Goal: Find specific page/section: Find specific page/section

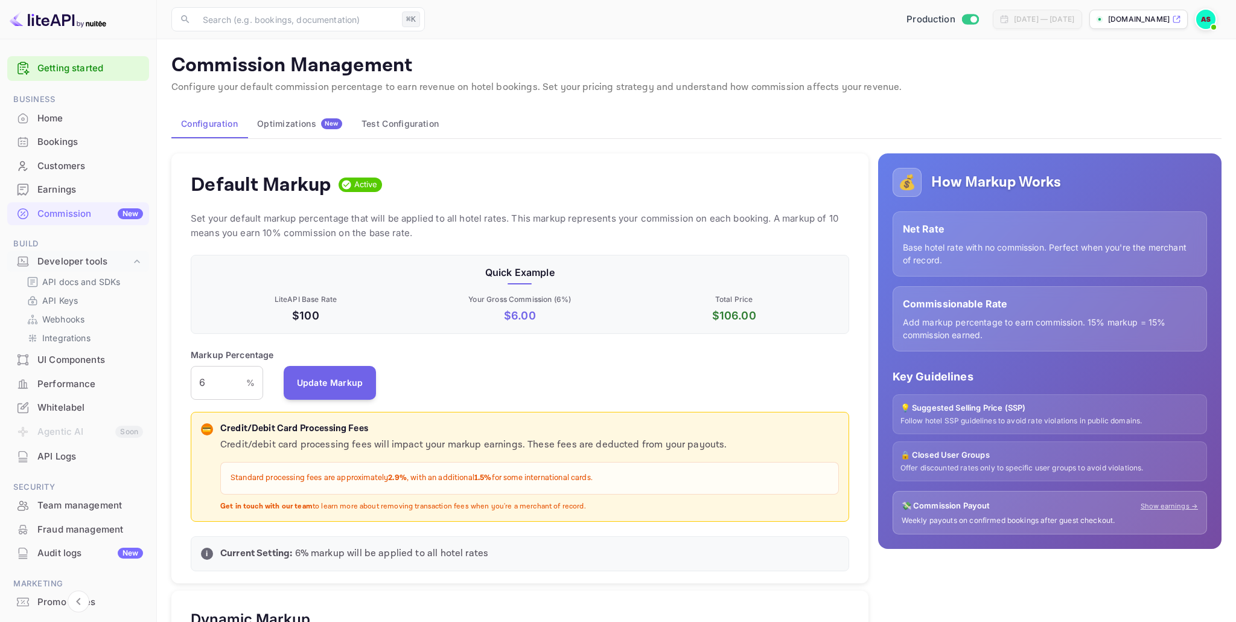
scroll to position [214, 659]
click at [81, 360] on div "UI Components" at bounding box center [90, 360] width 106 height 14
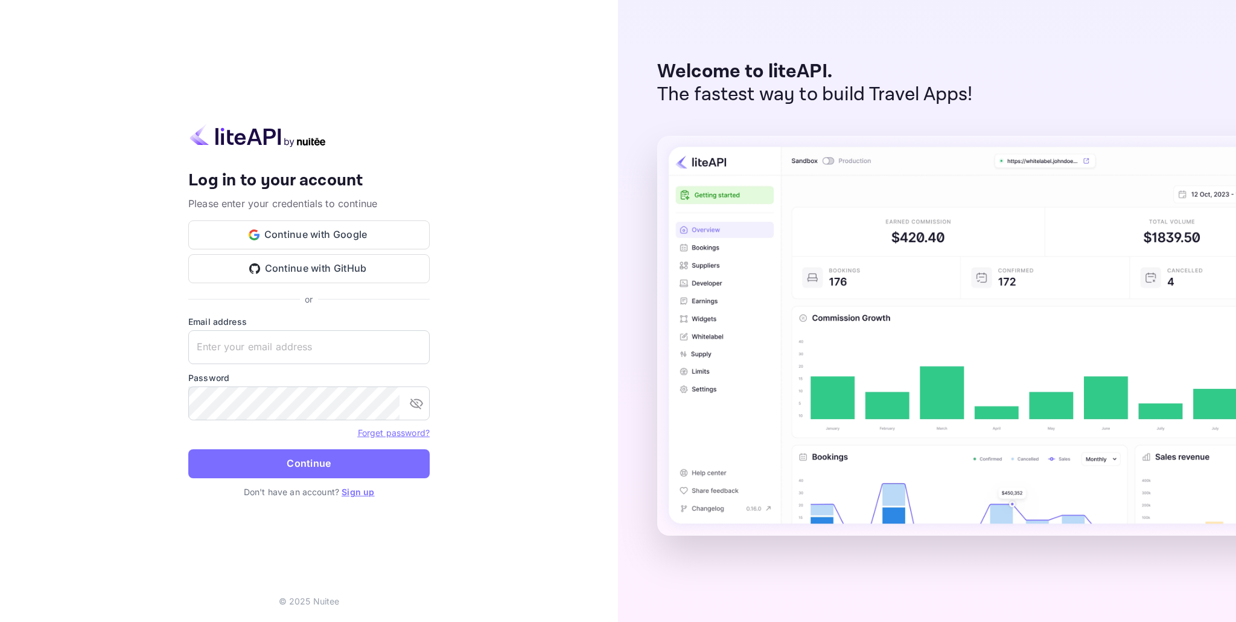
type input "[EMAIL_ADDRESS][DOMAIN_NAME]"
click at [305, 462] on button "Continue" at bounding box center [308, 463] width 241 height 29
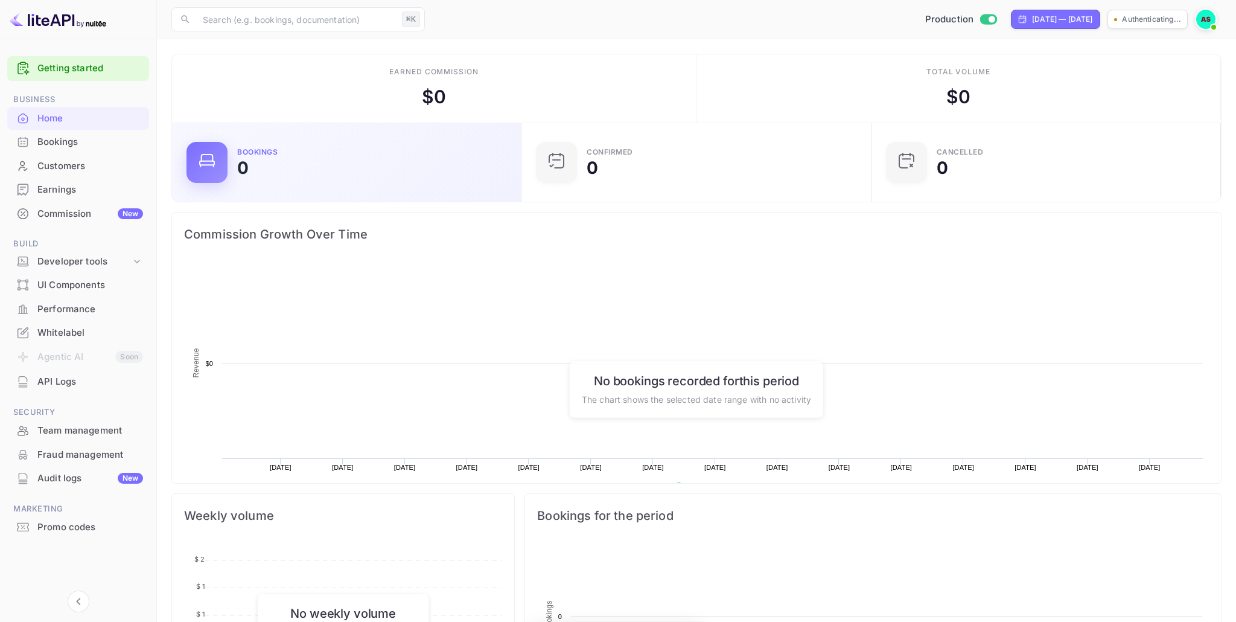
scroll to position [196, 342]
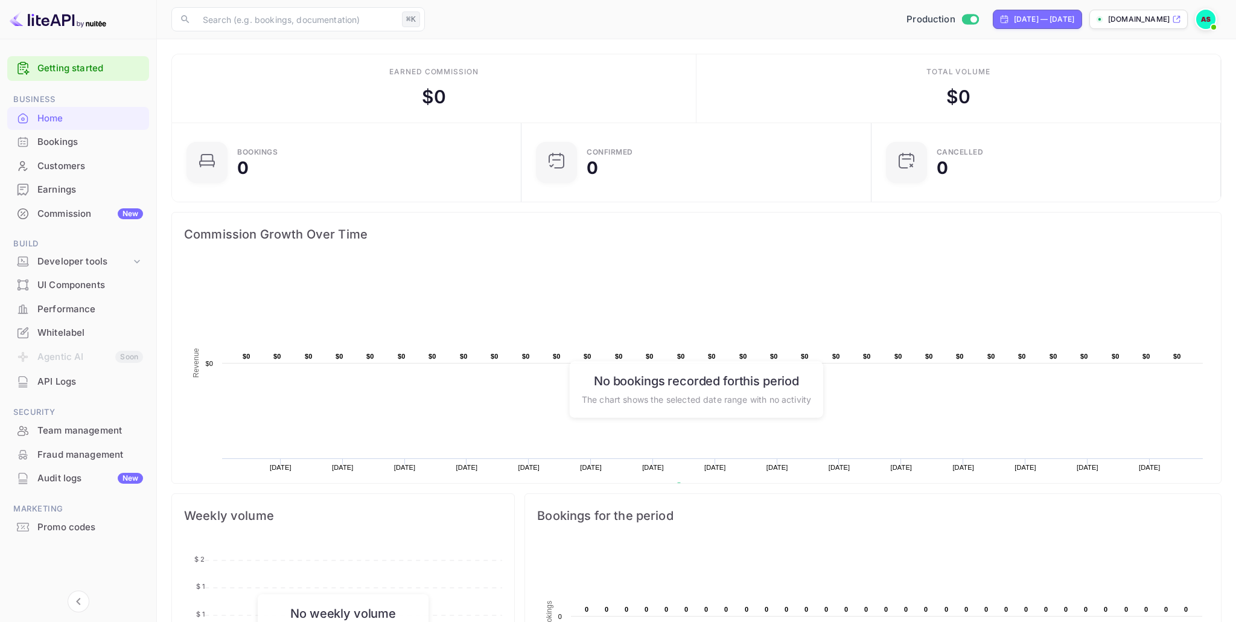
click at [81, 283] on div "UI Components" at bounding box center [90, 285] width 106 height 14
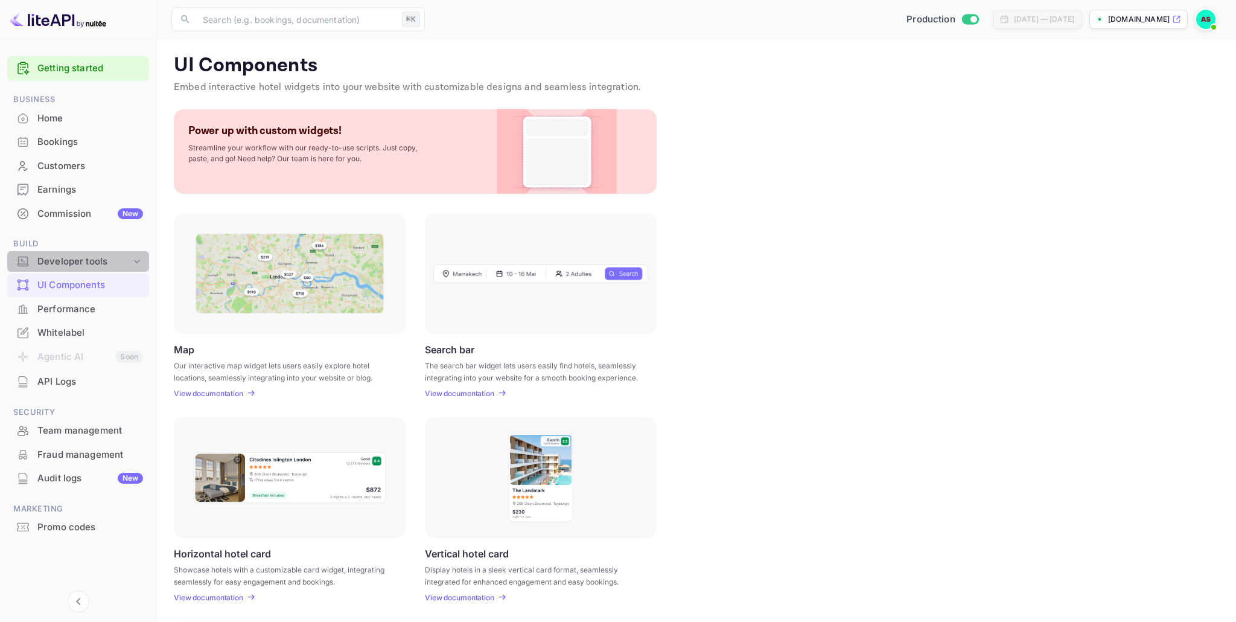
click at [79, 263] on div "Developer tools" at bounding box center [84, 262] width 94 height 14
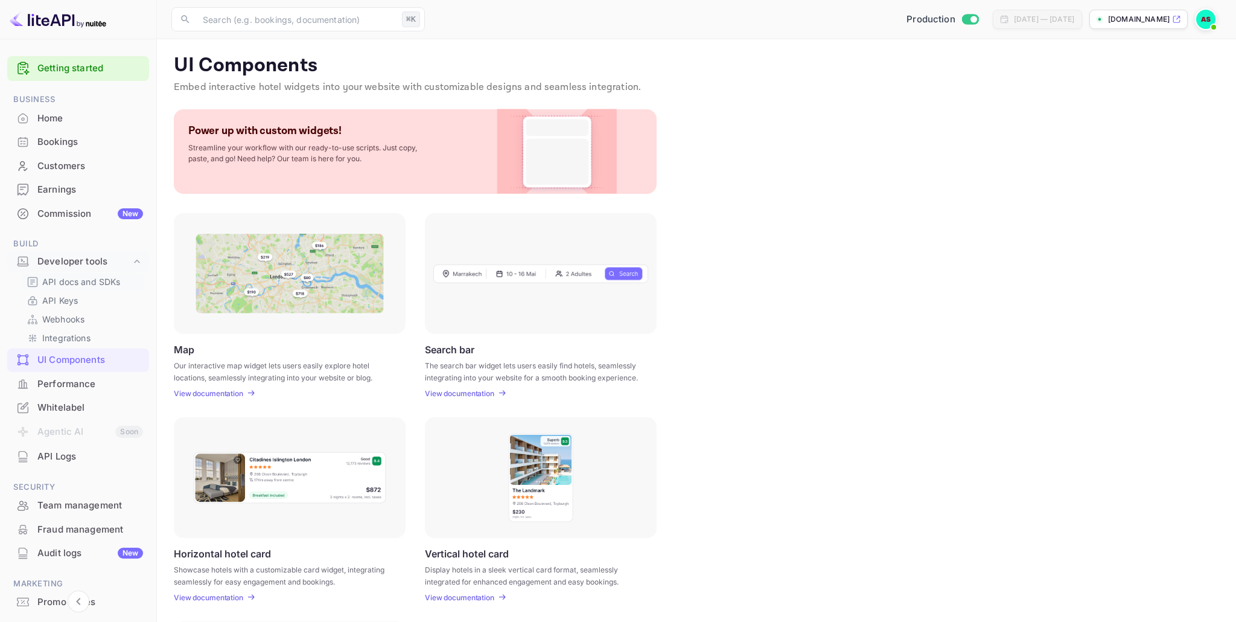
scroll to position [59, 0]
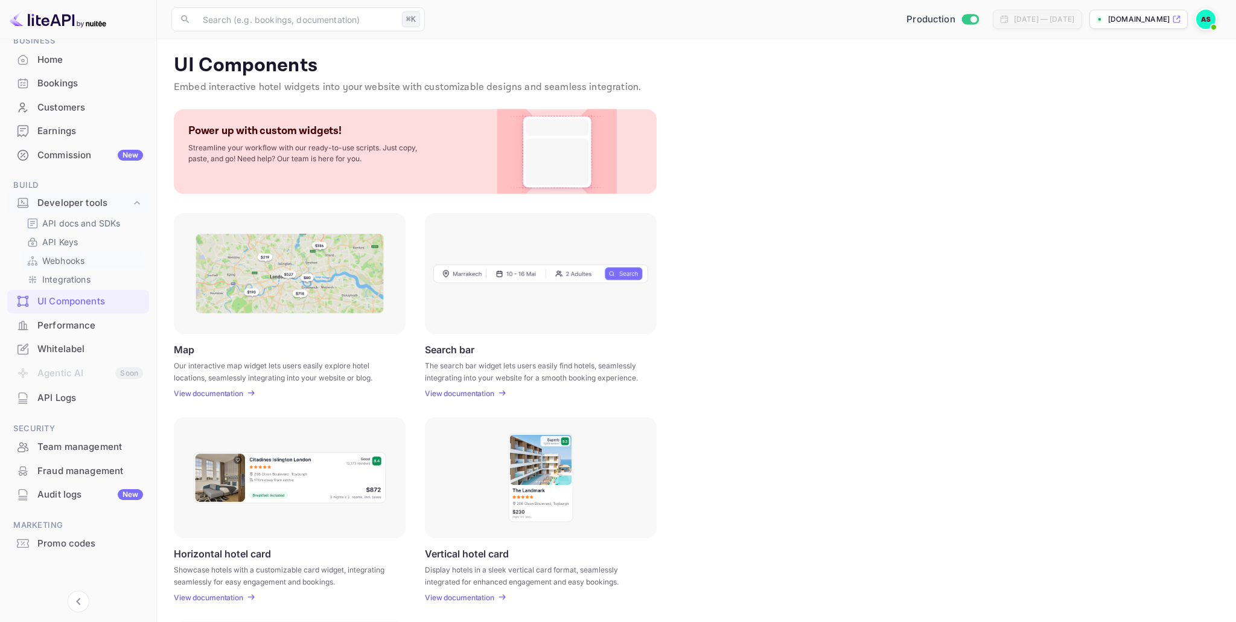
click at [69, 261] on p "Webhooks" at bounding box center [63, 260] width 42 height 13
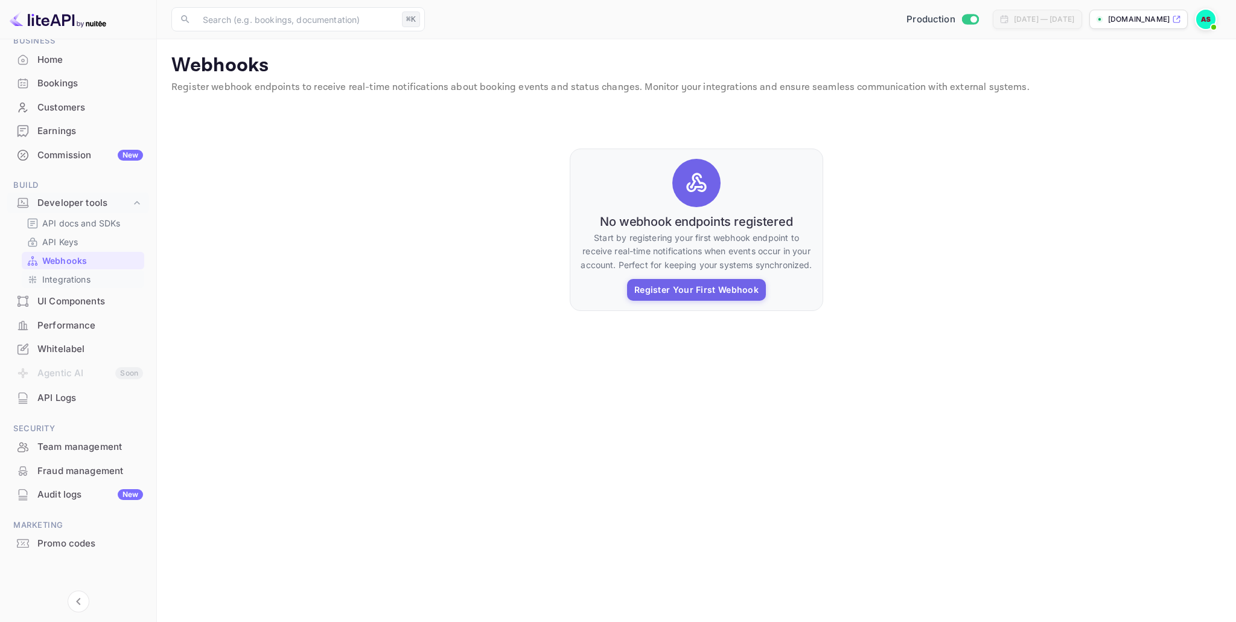
click at [64, 278] on p "Integrations" at bounding box center [66, 279] width 48 height 13
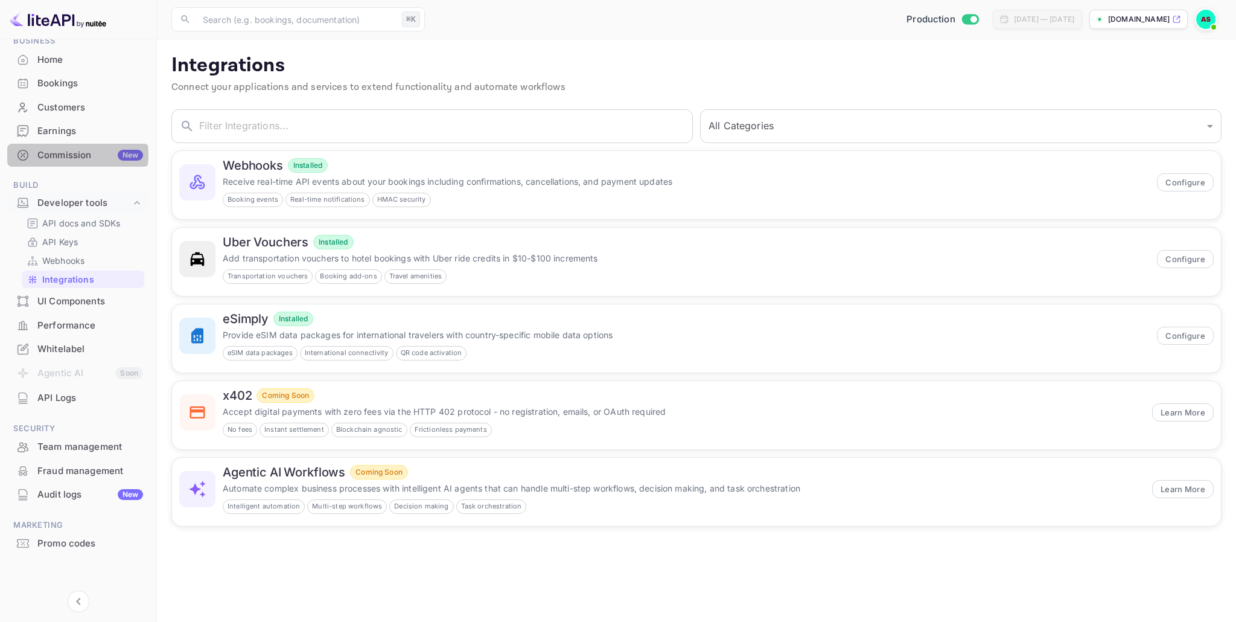
click at [64, 155] on div "Commission New" at bounding box center [90, 155] width 106 height 14
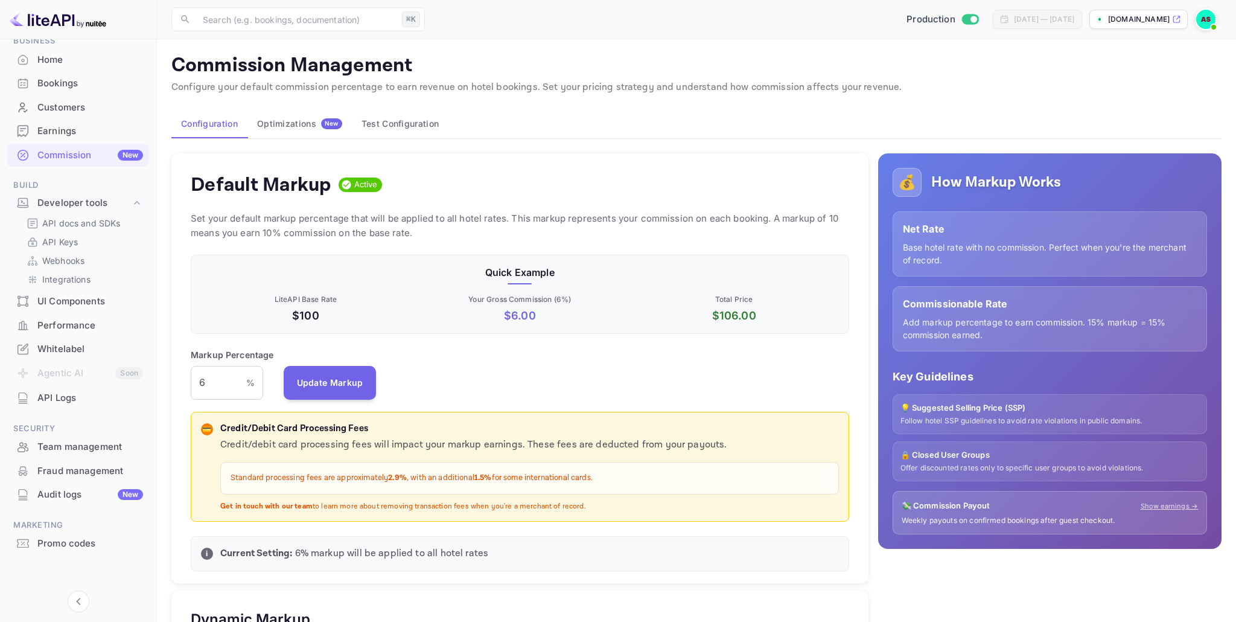
scroll to position [214, 659]
drag, startPoint x: 495, startPoint y: 478, endPoint x: 479, endPoint y: 477, distance: 16.3
click at [479, 477] on strong "1.5%" at bounding box center [483, 478] width 18 height 10
